Goal: Task Accomplishment & Management: Manage account settings

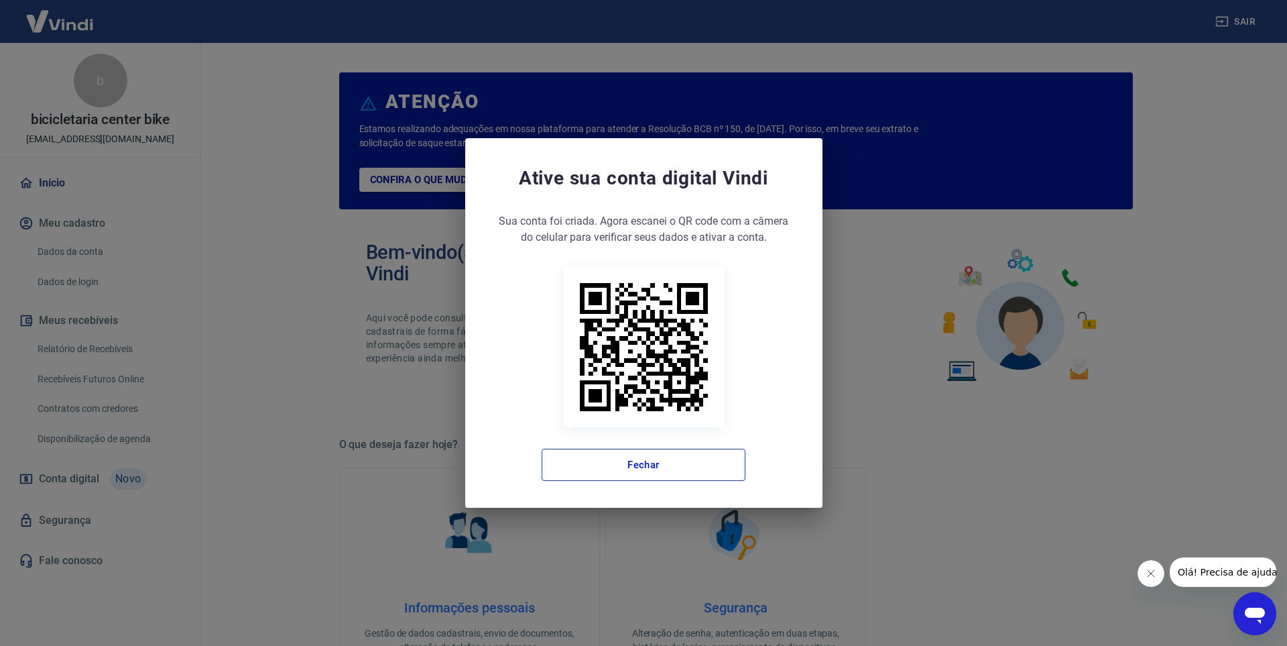
click at [679, 459] on button "Fechar" at bounding box center [644, 465] width 204 height 32
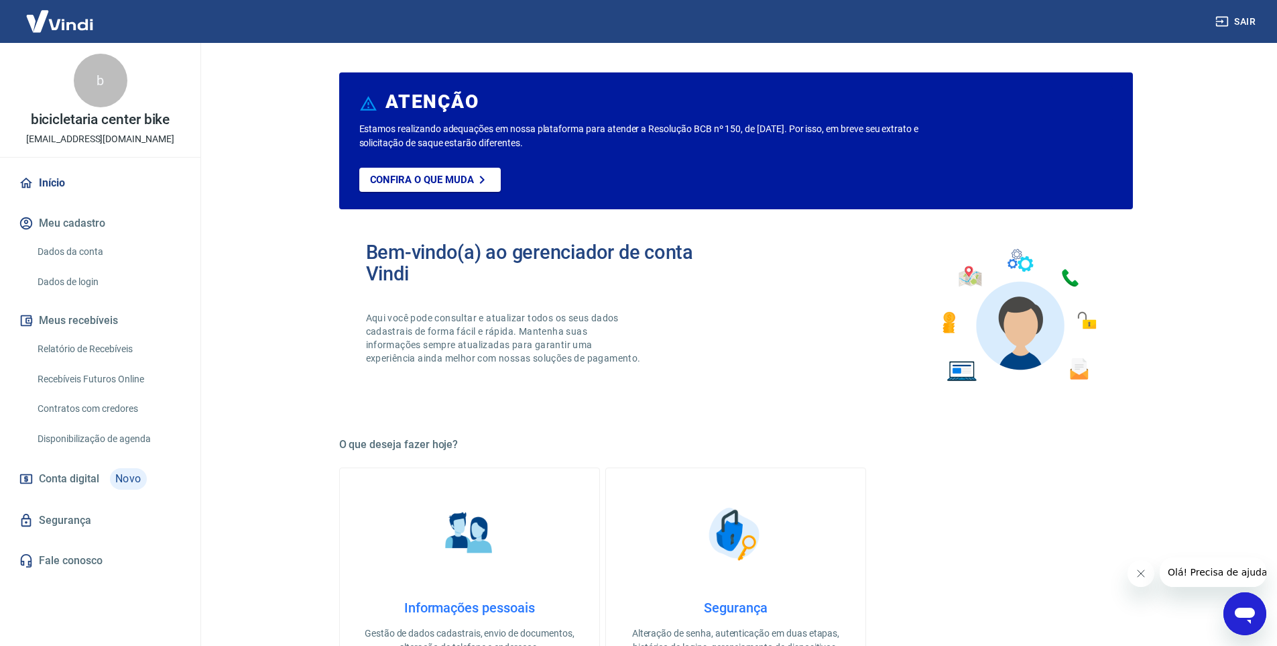
click at [115, 374] on link "Recebíveis Futuros Online" at bounding box center [108, 378] width 152 height 27
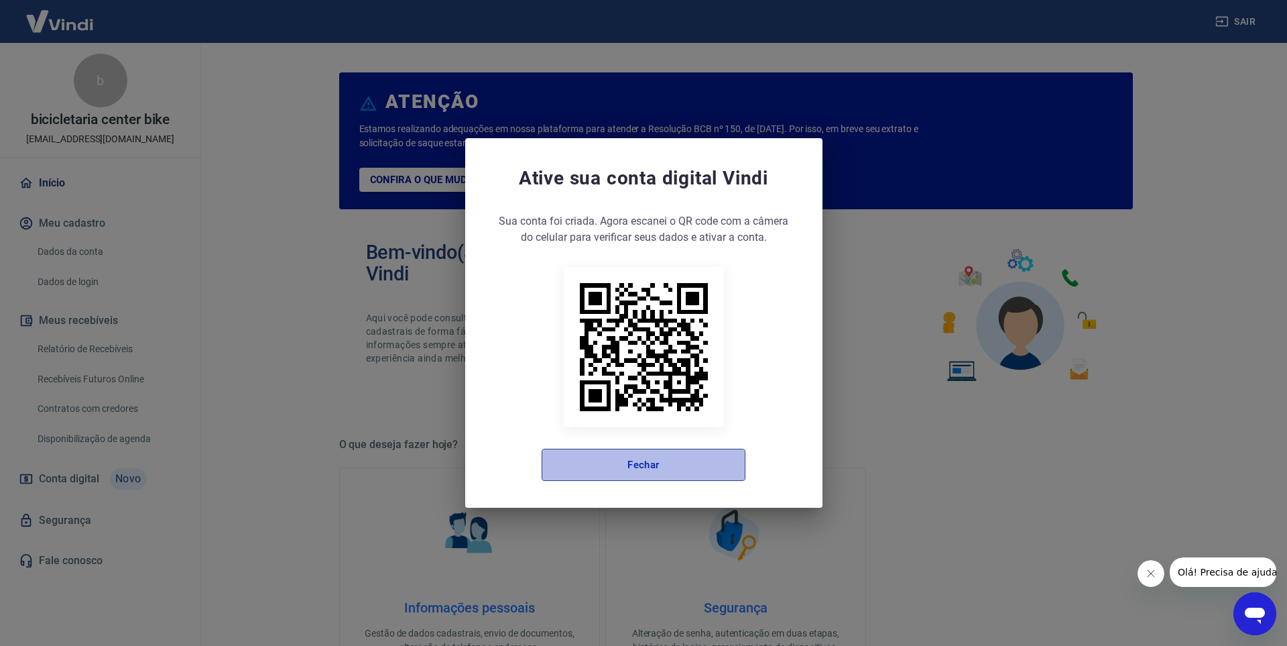
click at [696, 456] on button "Fechar" at bounding box center [644, 465] width 204 height 32
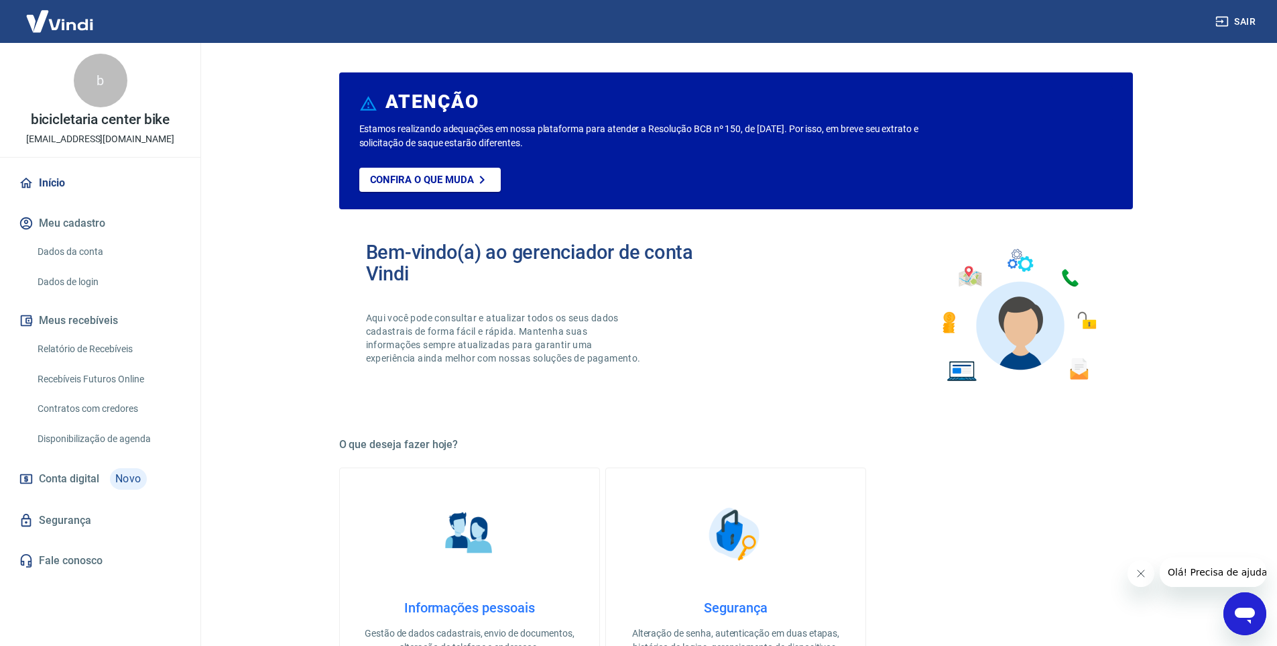
click at [128, 383] on link "Recebíveis Futuros Online" at bounding box center [108, 378] width 152 height 27
click at [93, 348] on link "Relatório de Recebíveis" at bounding box center [108, 348] width 152 height 27
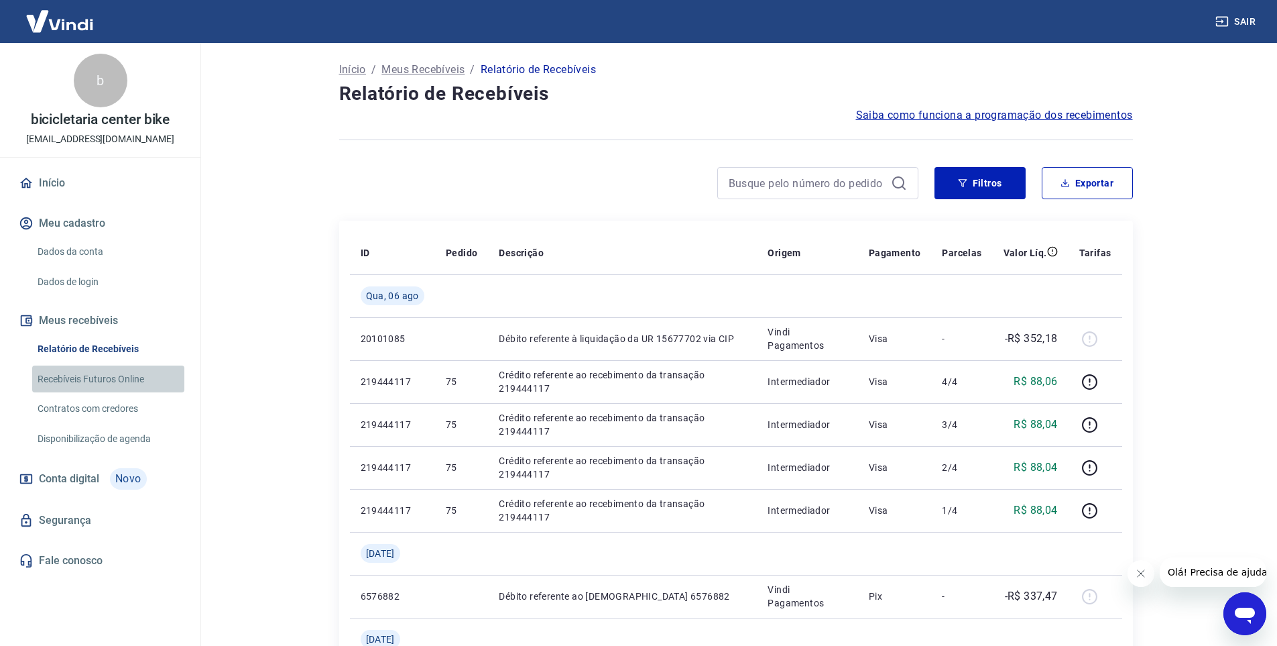
click at [106, 369] on link "Recebíveis Futuros Online" at bounding box center [108, 378] width 152 height 27
click at [97, 343] on link "Relatório de Recebíveis" at bounding box center [108, 348] width 152 height 27
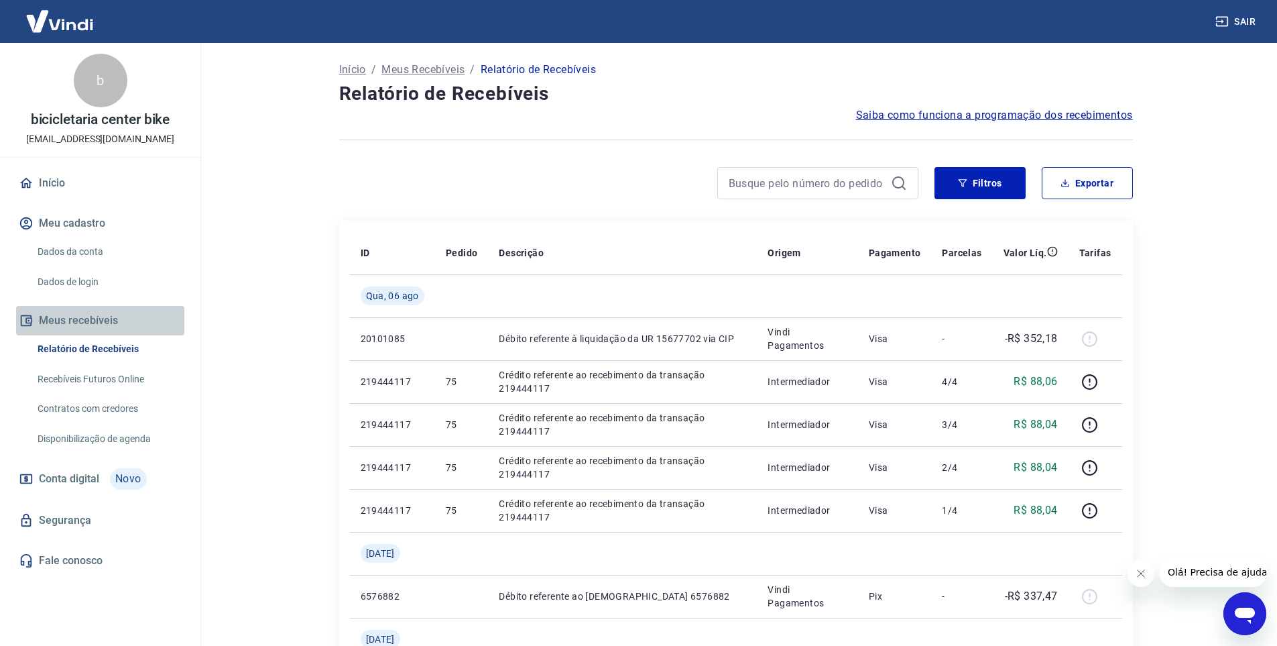
click at [89, 325] on button "Meus recebíveis" at bounding box center [100, 320] width 168 height 29
click at [91, 282] on link "Dados de login" at bounding box center [108, 281] width 152 height 27
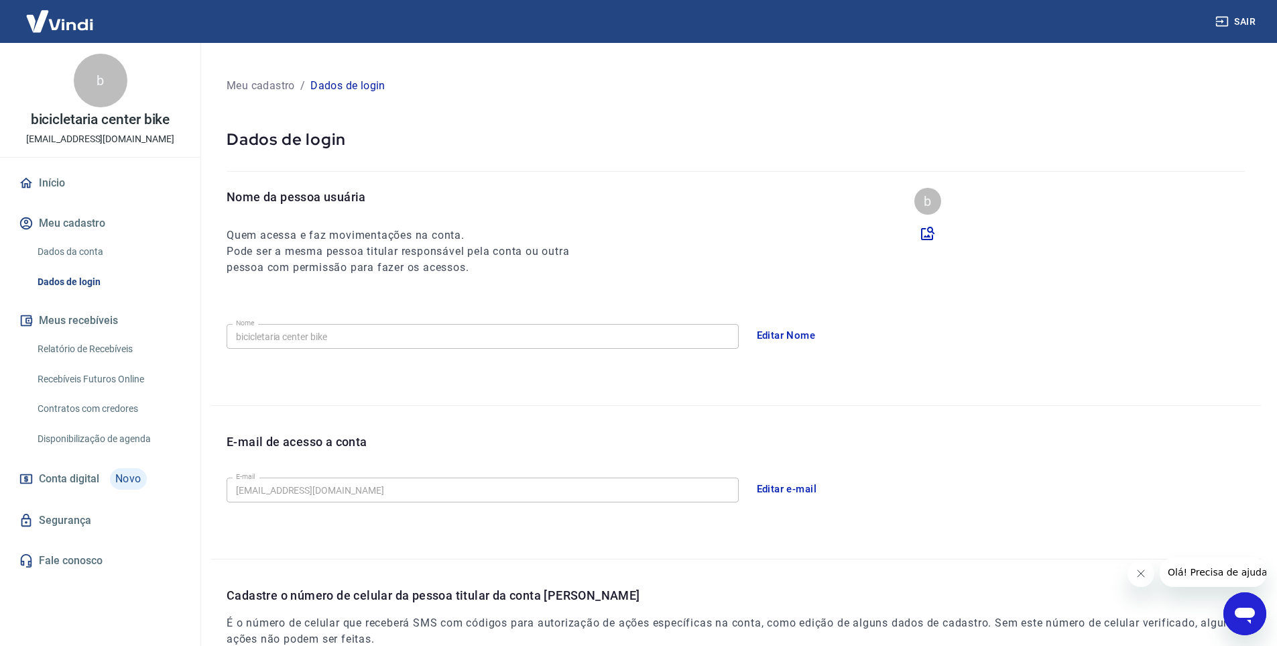
click at [100, 221] on button "Meu cadastro" at bounding box center [100, 222] width 168 height 29
click at [133, 189] on link "Início" at bounding box center [100, 182] width 168 height 29
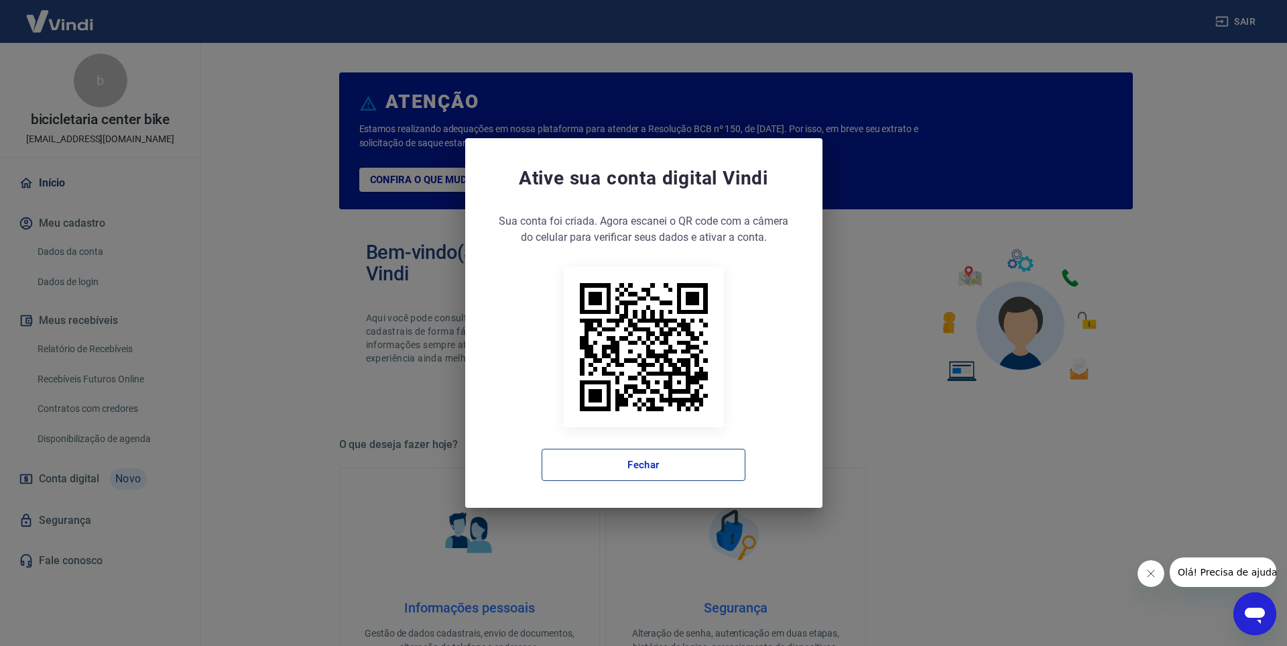
click at [707, 457] on button "Fechar" at bounding box center [644, 465] width 204 height 32
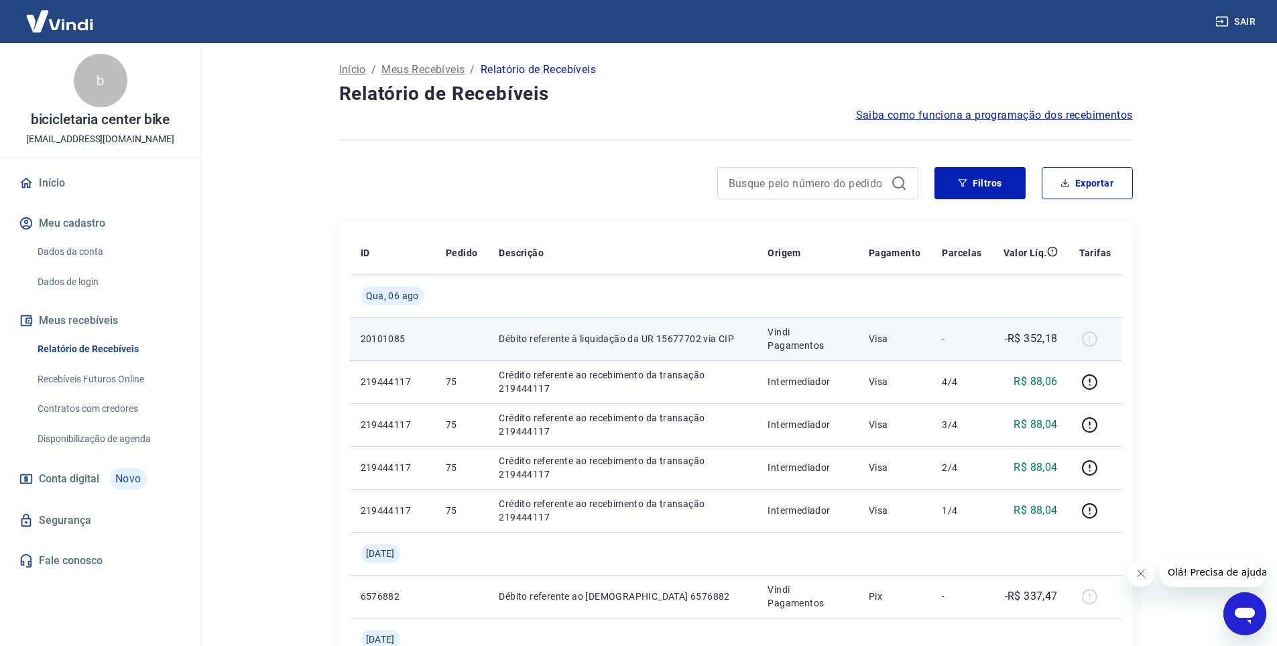
click at [847, 350] on p "Vindi Pagamentos" at bounding box center [807, 338] width 79 height 27
